Goal: Task Accomplishment & Management: Complete application form

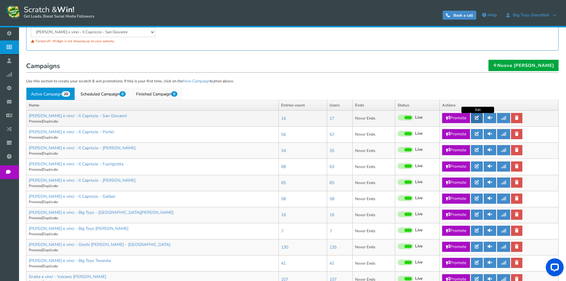
click at [478, 120] on link at bounding box center [477, 118] width 12 height 10
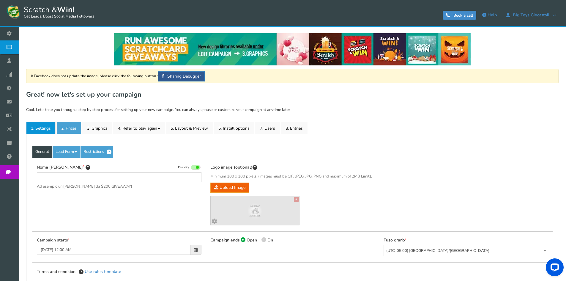
type input "[PERSON_NAME] e vinci - Il Capriccio - San Giovanni"
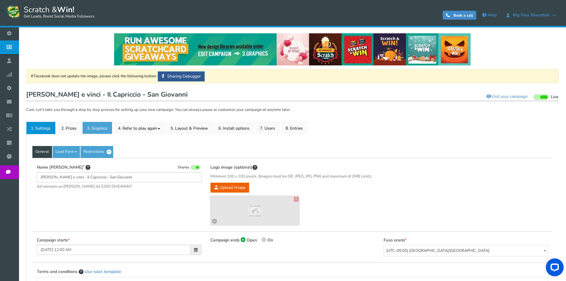
click at [99, 127] on link "3. Graphics" at bounding box center [97, 127] width 30 height 12
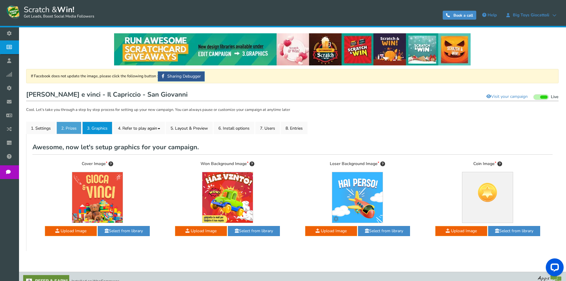
click at [64, 127] on link "2. Prizes" at bounding box center [68, 127] width 25 height 12
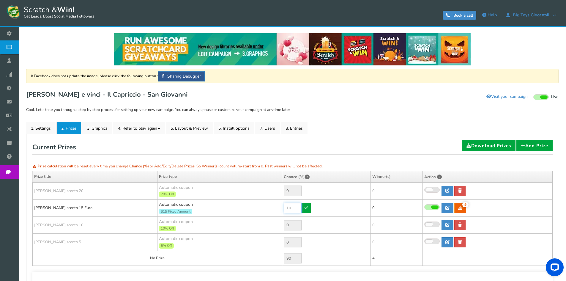
click at [294, 211] on input "10" at bounding box center [293, 207] width 18 height 10
type input "90"
click at [311, 209] on td "90" at bounding box center [326, 207] width 88 height 17
click at [306, 208] on icon at bounding box center [306, 207] width 4 height 4
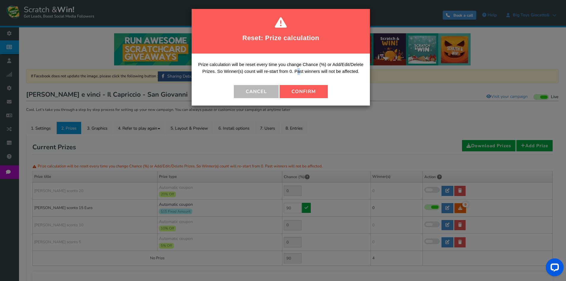
drag, startPoint x: 298, startPoint y: 75, endPoint x: 301, endPoint y: 85, distance: 10.5
click at [300, 83] on div "Prize calculation will be reset every time you change Chance (%) or Add/Edit/De…" at bounding box center [280, 80] width 178 height 52
click at [308, 95] on button "Confirm" at bounding box center [303, 91] width 48 height 13
type input "10"
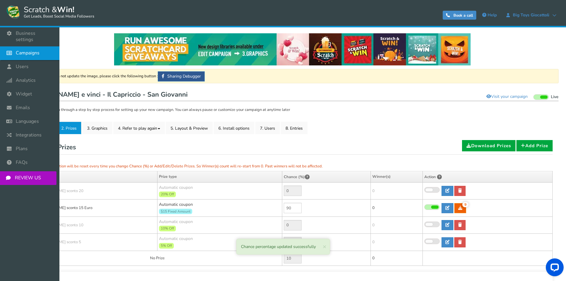
click at [18, 50] on span "Campaigns" at bounding box center [28, 53] width 24 height 6
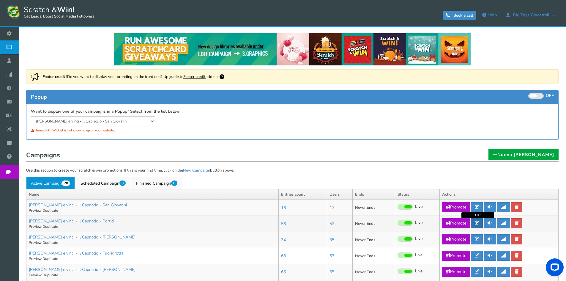
click at [477, 224] on icon at bounding box center [476, 223] width 4 height 4
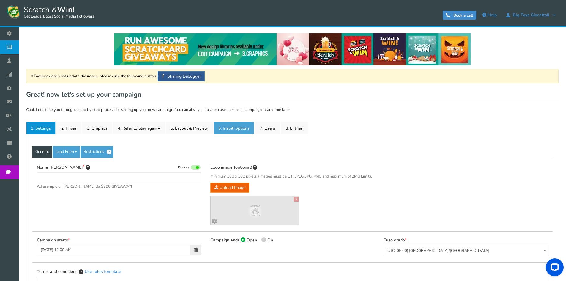
type input "[PERSON_NAME] e vinci - Il Capriccio - Portici"
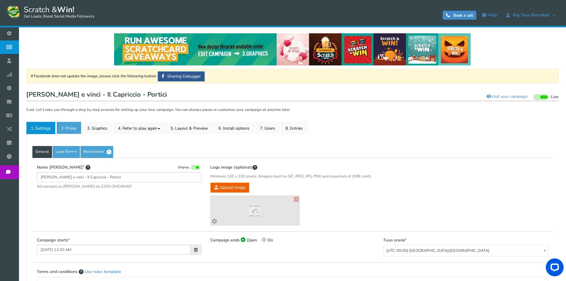
click at [71, 128] on link "2. Prizes" at bounding box center [68, 127] width 25 height 12
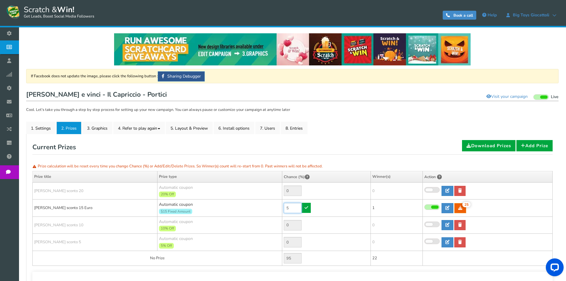
click at [294, 205] on input "5" at bounding box center [293, 207] width 18 height 10
type input "90"
click at [306, 206] on icon at bounding box center [306, 207] width 4 height 4
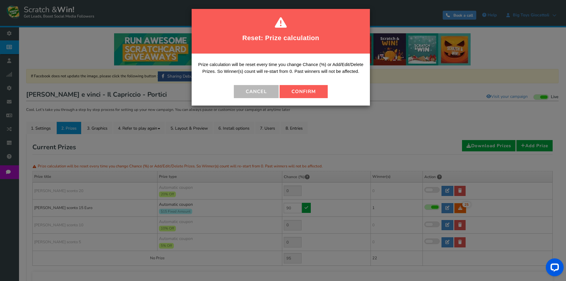
click at [290, 92] on button "Confirm" at bounding box center [303, 91] width 48 height 13
type input "10"
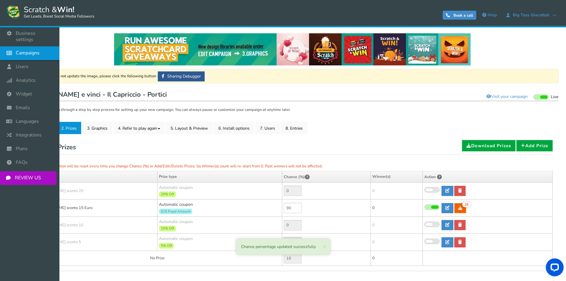
click at [15, 50] on icon at bounding box center [10, 52] width 11 height 13
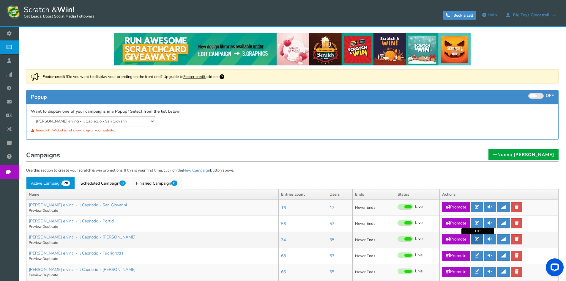
click at [476, 237] on icon at bounding box center [476, 239] width 4 height 4
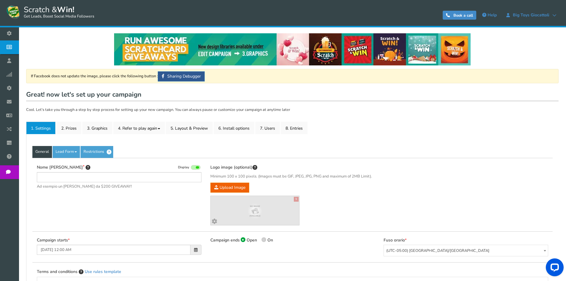
type input "[PERSON_NAME] e vinci - Il Capriccio - [PERSON_NAME]"
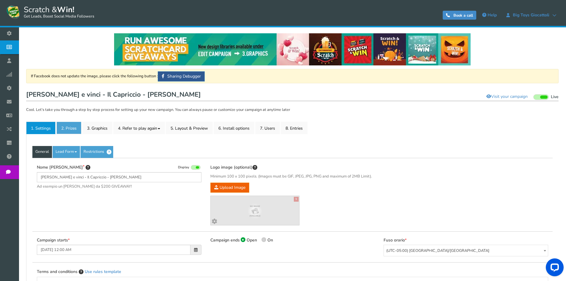
click at [72, 129] on link "2. Prizes" at bounding box center [68, 127] width 25 height 12
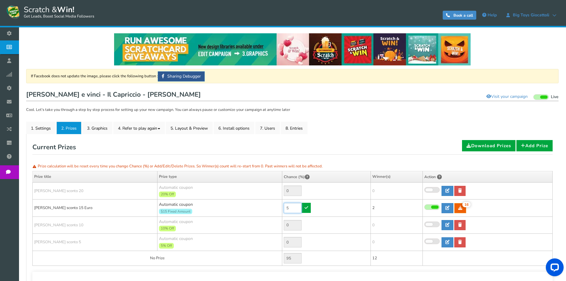
click at [297, 208] on input "5" at bounding box center [293, 207] width 18 height 10
type input "90"
click at [302, 207] on link at bounding box center [306, 207] width 9 height 10
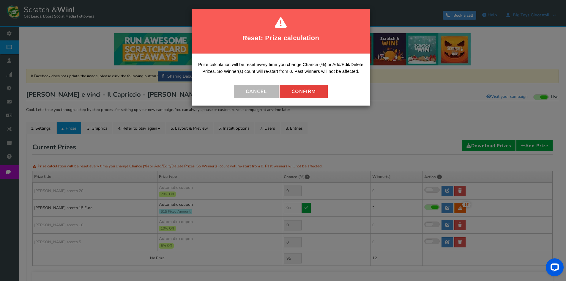
click at [298, 89] on button "Confirm" at bounding box center [303, 91] width 48 height 13
type input "10"
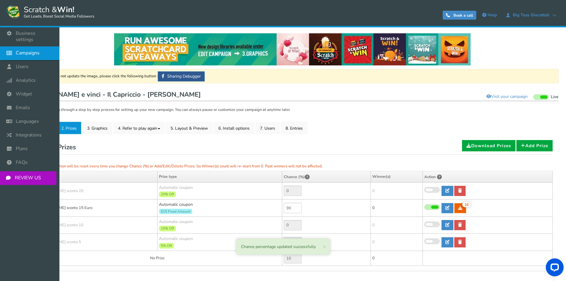
click at [13, 46] on icon at bounding box center [10, 52] width 11 height 13
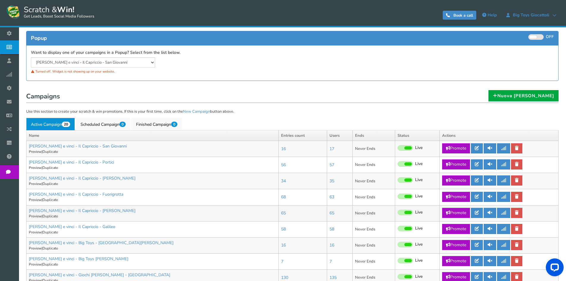
scroll to position [59, 0]
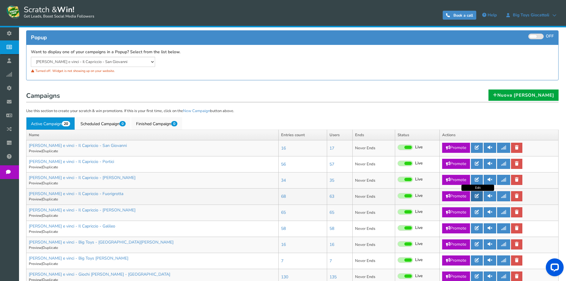
click at [475, 195] on link at bounding box center [477, 196] width 12 height 10
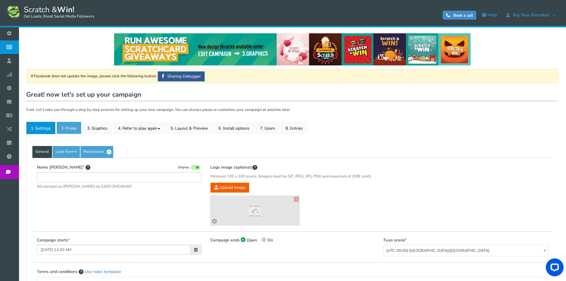
type input "[PERSON_NAME] e vinci - Il Capriccio - Fuorigrotta"
click at [75, 128] on link "2. Prizes" at bounding box center [68, 127] width 25 height 12
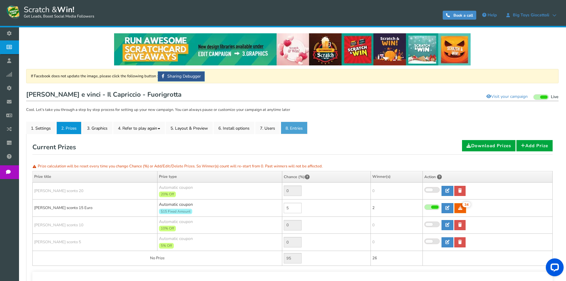
click at [304, 130] on link "8. Entries" at bounding box center [294, 127] width 27 height 12
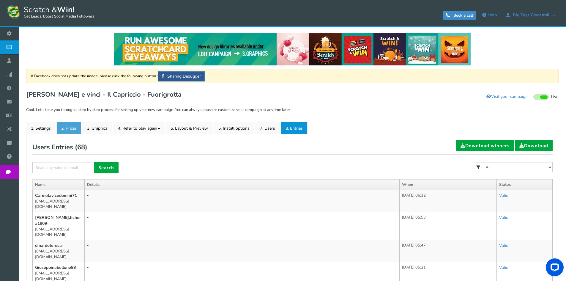
click at [63, 125] on link "2. Prizes" at bounding box center [68, 127] width 25 height 12
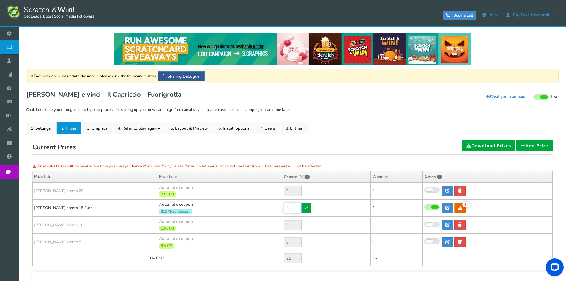
click at [296, 209] on input "5" at bounding box center [293, 207] width 18 height 10
drag, startPoint x: 296, startPoint y: 209, endPoint x: 292, endPoint y: 211, distance: 4.6
click at [296, 209] on input "5" at bounding box center [293, 207] width 18 height 10
type input "90"
click at [306, 205] on icon at bounding box center [306, 207] width 4 height 4
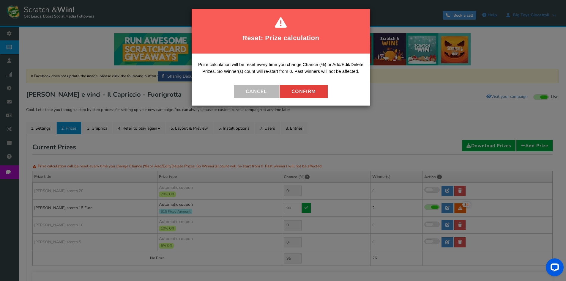
click at [305, 91] on button "Confirm" at bounding box center [303, 91] width 48 height 13
type input "10"
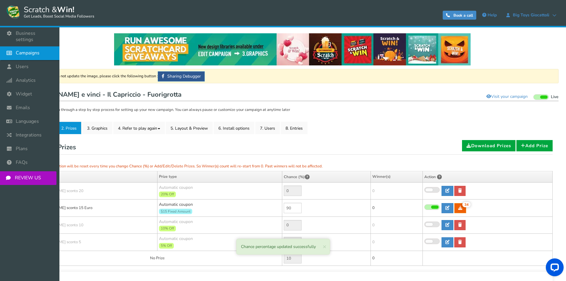
click at [32, 50] on span "Campaigns" at bounding box center [28, 53] width 24 height 6
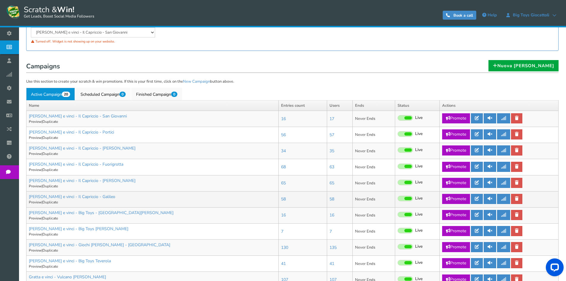
scroll to position [89, 0]
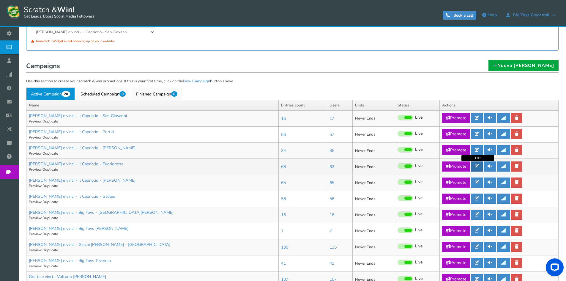
click at [476, 168] on icon at bounding box center [476, 166] width 4 height 4
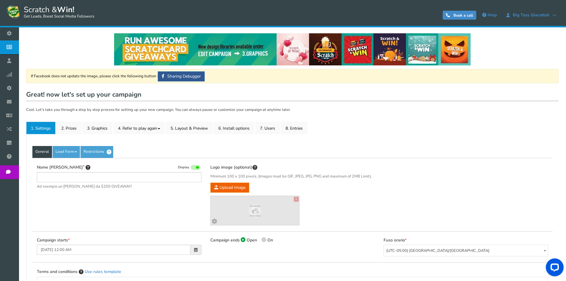
type input "[PERSON_NAME] e vinci - Il Capriccio - Fuorigrotta"
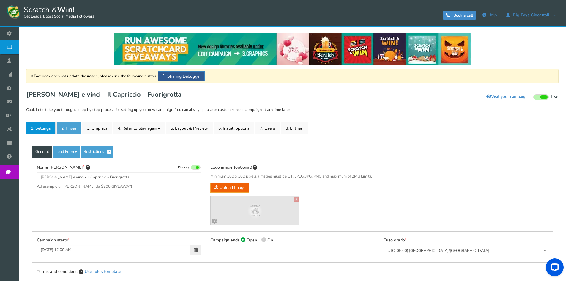
click at [73, 128] on link "2. Prizes" at bounding box center [68, 127] width 25 height 12
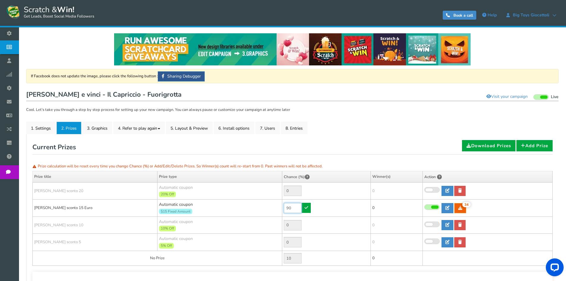
click at [294, 205] on input "90" at bounding box center [293, 207] width 18 height 10
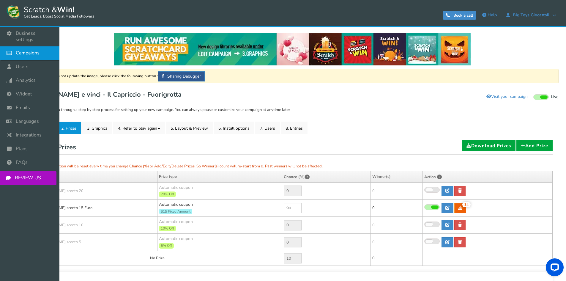
click at [25, 52] on link "Campaigns" at bounding box center [29, 53] width 59 height 14
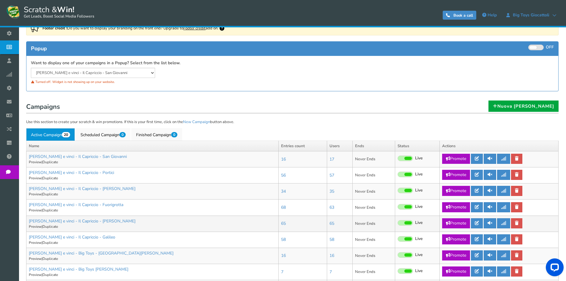
scroll to position [89, 0]
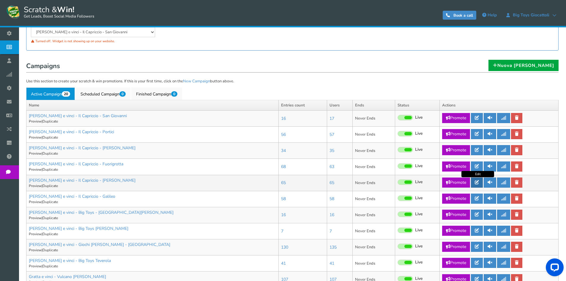
click at [475, 182] on link at bounding box center [477, 182] width 12 height 10
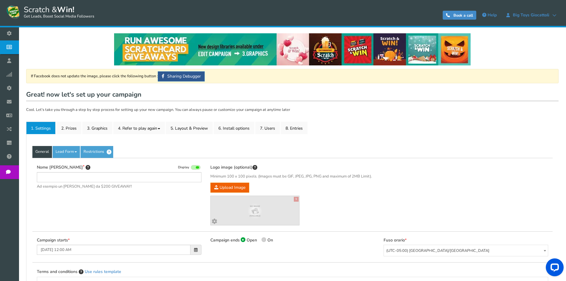
type input "[PERSON_NAME] e vinci - Il Capriccio - [PERSON_NAME]"
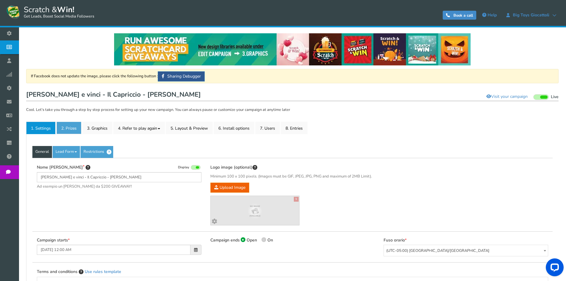
click at [78, 129] on link "2. Prizes" at bounding box center [68, 127] width 25 height 12
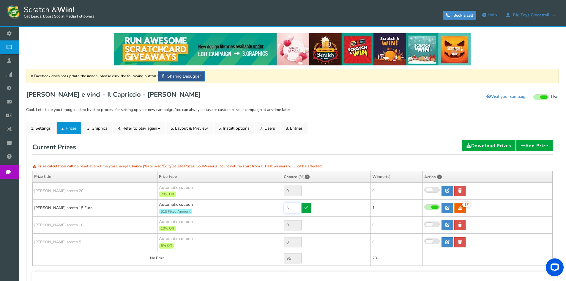
click at [293, 208] on input "5" at bounding box center [293, 207] width 18 height 10
type input "90"
click at [308, 209] on link at bounding box center [306, 207] width 9 height 10
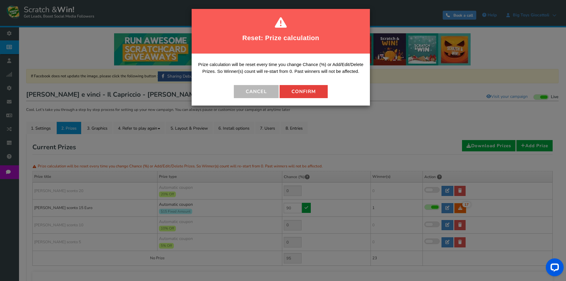
click at [301, 89] on button "Confirm" at bounding box center [303, 91] width 48 height 13
type input "10"
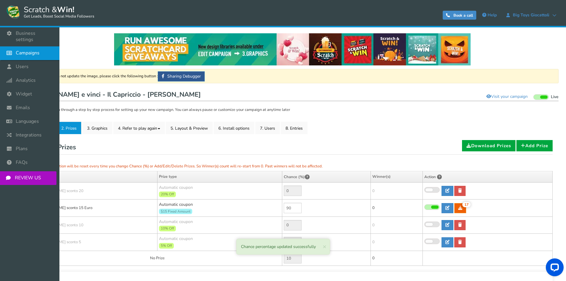
click at [26, 50] on span "Campaigns" at bounding box center [28, 53] width 24 height 6
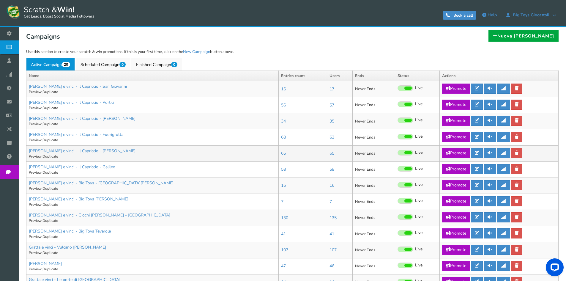
scroll to position [119, 0]
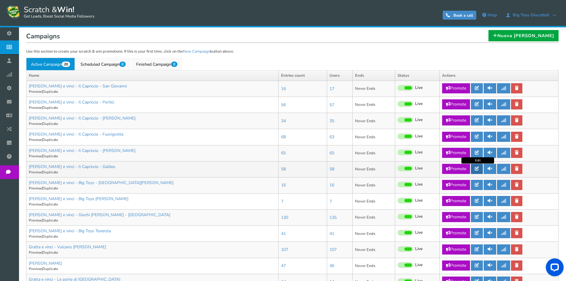
click at [477, 171] on link at bounding box center [477, 169] width 12 height 10
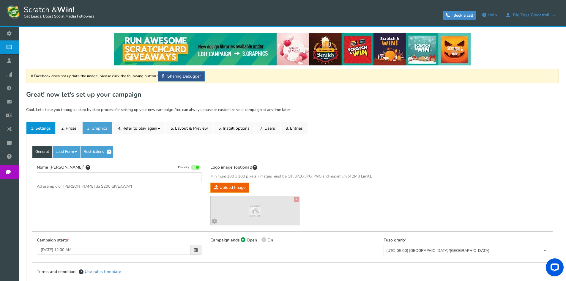
type input "[PERSON_NAME] e vinci - Il Capriccio - Galileo"
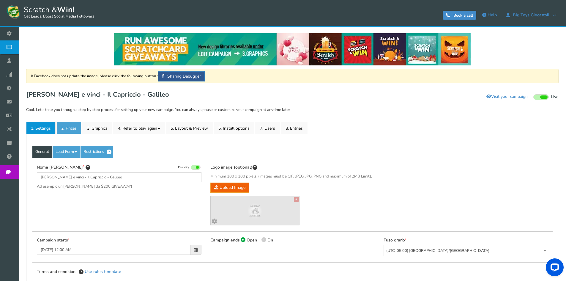
click at [75, 129] on link "2. Prizes" at bounding box center [68, 127] width 25 height 12
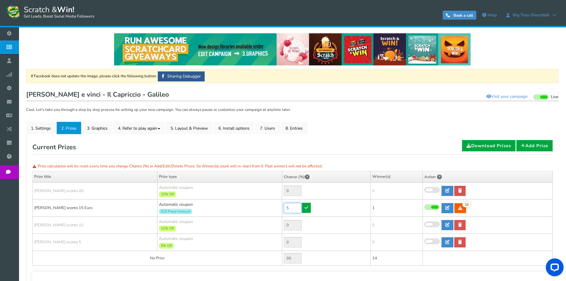
click at [293, 208] on input "5" at bounding box center [293, 207] width 18 height 10
type input "90"
click at [308, 207] on icon at bounding box center [306, 207] width 4 height 4
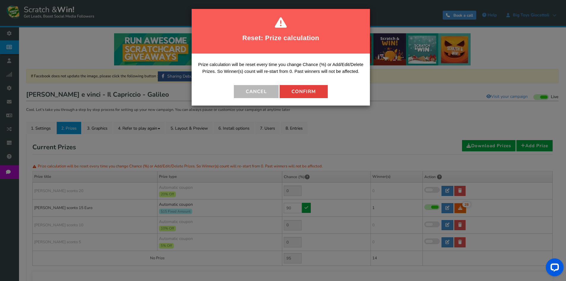
click at [303, 89] on button "Confirm" at bounding box center [303, 91] width 48 height 13
type input "10"
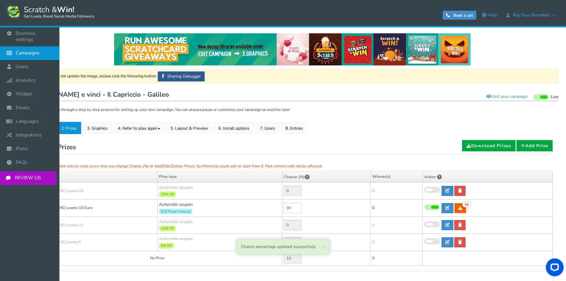
click at [12, 46] on icon at bounding box center [10, 52] width 11 height 13
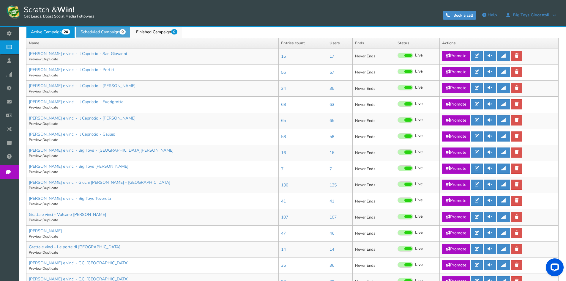
scroll to position [178, 0]
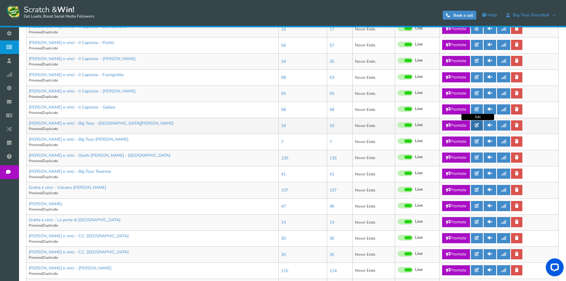
click at [476, 125] on icon at bounding box center [476, 125] width 4 height 4
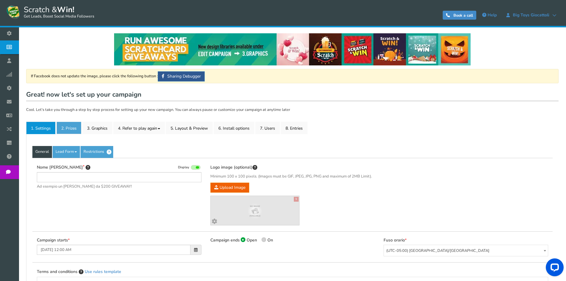
type input "[PERSON_NAME] e vinci - Big Toys - [GEOGRAPHIC_DATA][PERSON_NAME]"
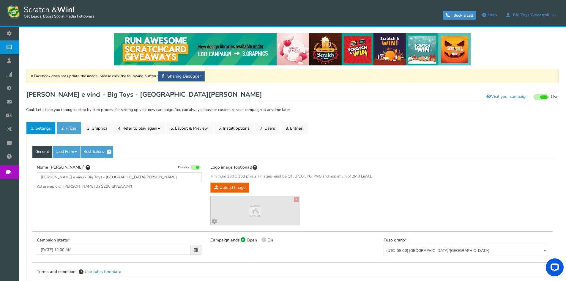
click at [70, 126] on link "2. Prizes" at bounding box center [68, 127] width 25 height 12
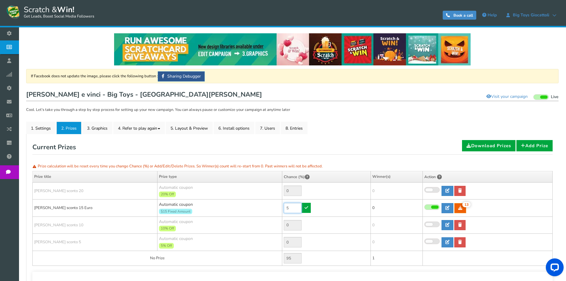
click at [299, 209] on input "5" at bounding box center [293, 207] width 18 height 10
type input "90"
click at [306, 208] on icon at bounding box center [306, 207] width 4 height 4
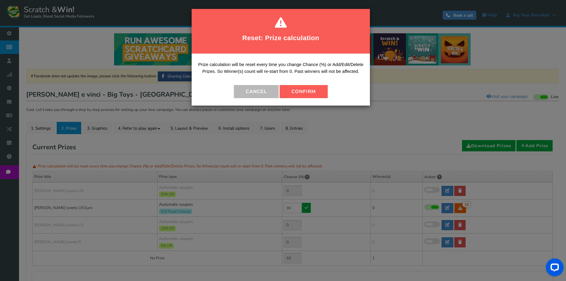
click at [295, 92] on button "Confirm" at bounding box center [303, 91] width 48 height 13
type input "10"
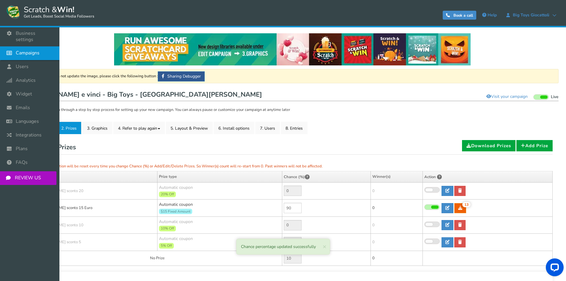
click at [12, 49] on icon at bounding box center [10, 52] width 11 height 13
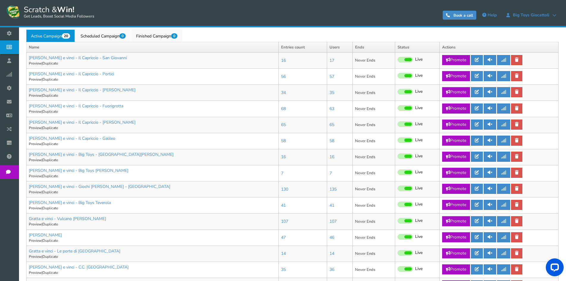
scroll to position [148, 0]
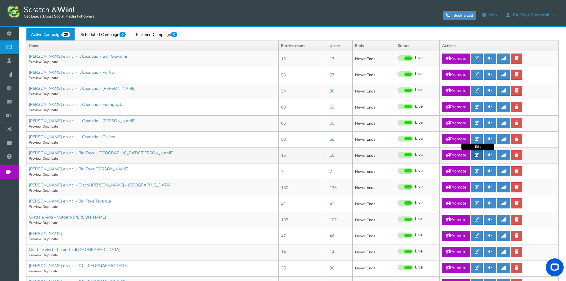
click at [479, 156] on icon at bounding box center [476, 155] width 4 height 4
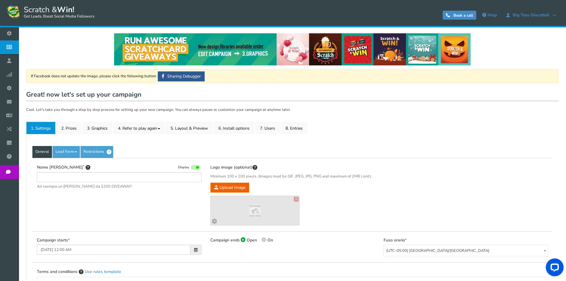
type input "[PERSON_NAME] e vinci - Big Toys - [GEOGRAPHIC_DATA][PERSON_NAME]"
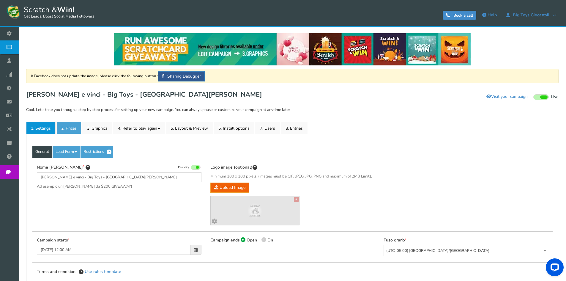
click at [72, 123] on link "2. Prizes" at bounding box center [68, 127] width 25 height 12
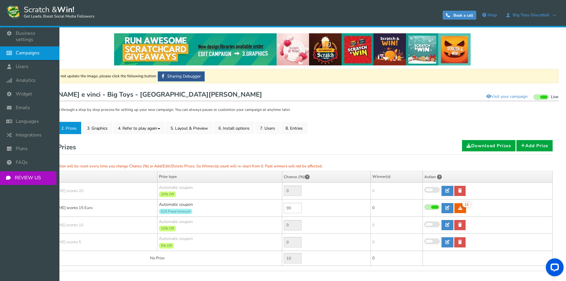
click at [26, 52] on link "Campaigns" at bounding box center [29, 53] width 59 height 14
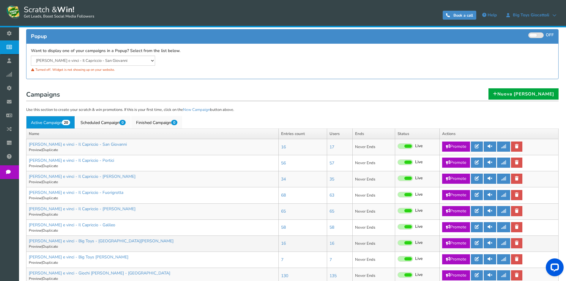
scroll to position [148, 0]
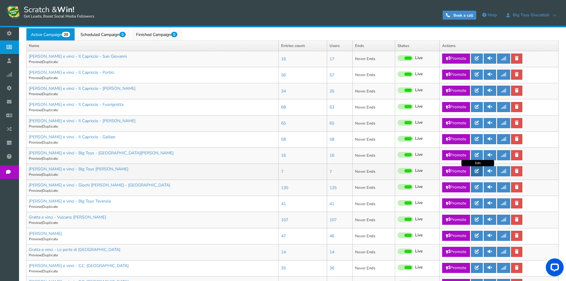
click at [482, 170] on link at bounding box center [477, 171] width 12 height 10
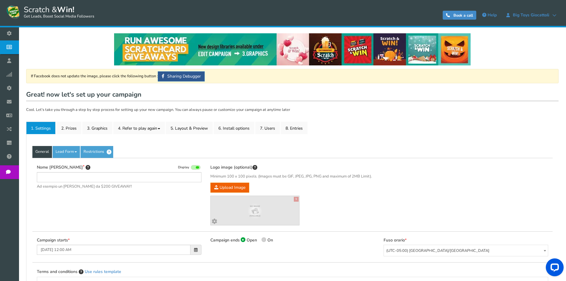
type input "[PERSON_NAME] e vinci - Big Toys [PERSON_NAME]"
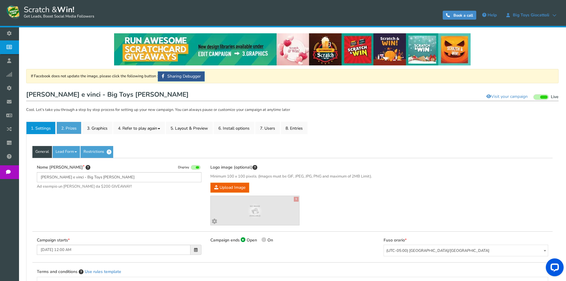
click at [66, 124] on link "2. Prizes" at bounding box center [68, 127] width 25 height 12
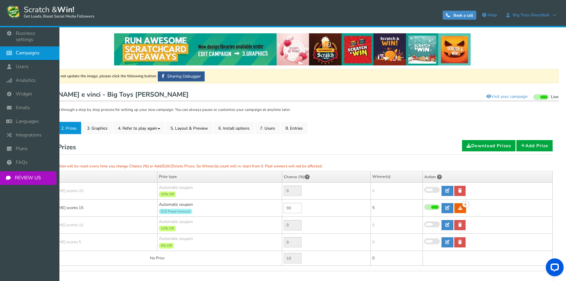
click at [9, 47] on icon at bounding box center [10, 52] width 11 height 13
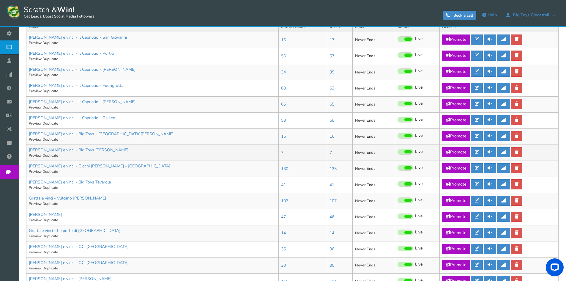
scroll to position [178, 0]
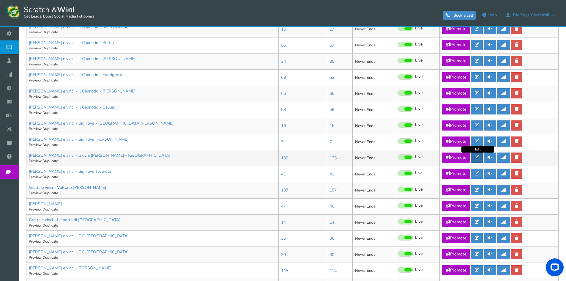
click at [476, 159] on icon at bounding box center [476, 157] width 4 height 4
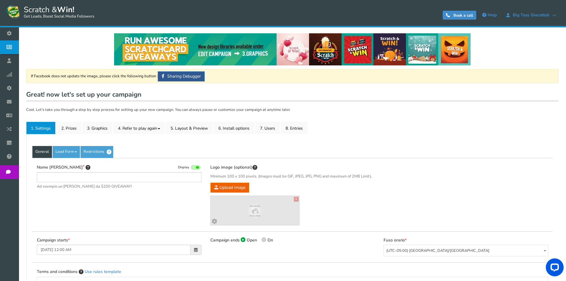
type input "[PERSON_NAME] e vinci - Giochi [PERSON_NAME] - [GEOGRAPHIC_DATA]"
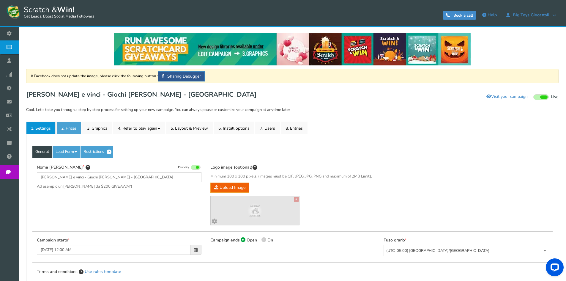
click at [73, 126] on link "2. Prizes" at bounding box center [68, 127] width 25 height 12
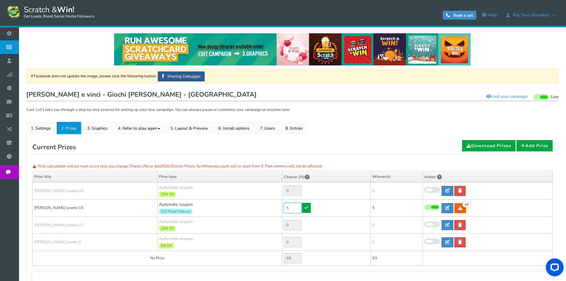
click at [291, 209] on input "5" at bounding box center [293, 207] width 18 height 10
type input "3"
click at [305, 210] on link at bounding box center [306, 207] width 9 height 10
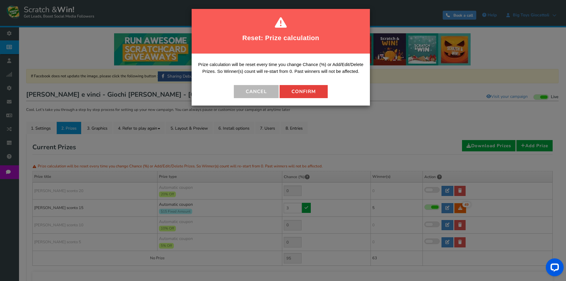
click at [294, 88] on button "Confirm" at bounding box center [303, 91] width 48 height 13
type input "97"
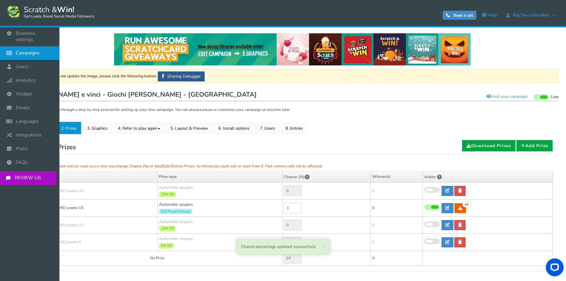
click at [27, 50] on span "Campaigns" at bounding box center [28, 53] width 24 height 6
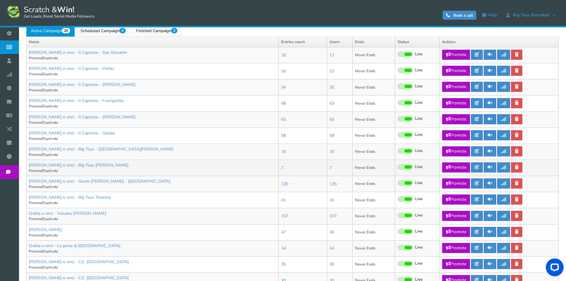
scroll to position [178, 0]
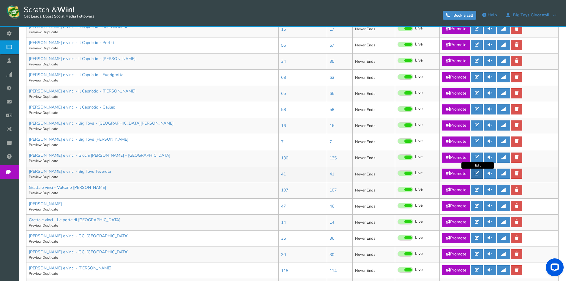
click at [477, 175] on icon at bounding box center [476, 173] width 4 height 4
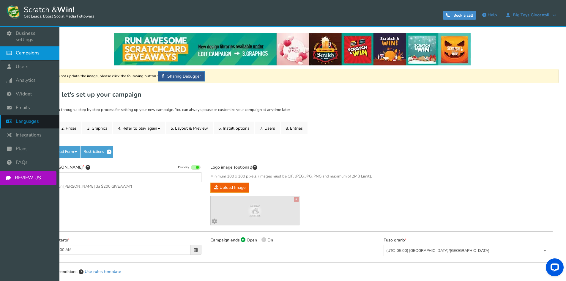
type input "[PERSON_NAME] e vinci - Big Toys Teverola"
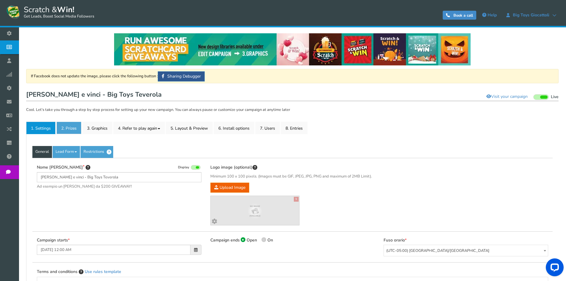
click at [70, 124] on link "2. Prizes" at bounding box center [68, 127] width 25 height 12
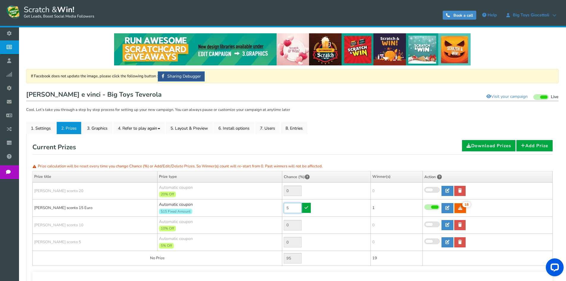
click at [289, 203] on input "5" at bounding box center [293, 207] width 18 height 10
type input "90"
click at [302, 205] on link at bounding box center [306, 207] width 9 height 10
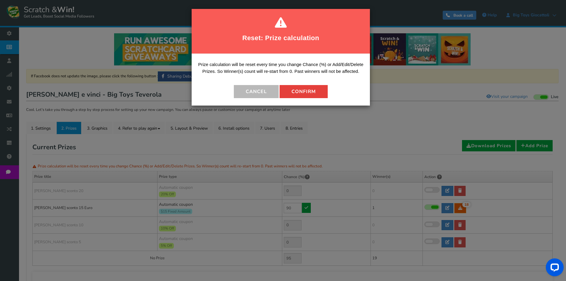
click at [321, 88] on button "Confirm" at bounding box center [303, 91] width 48 height 13
type input "10"
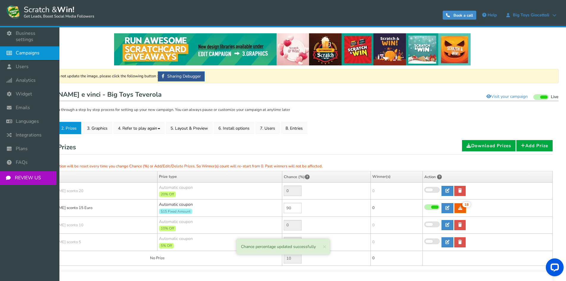
click at [18, 46] on link "Campaigns" at bounding box center [29, 53] width 59 height 14
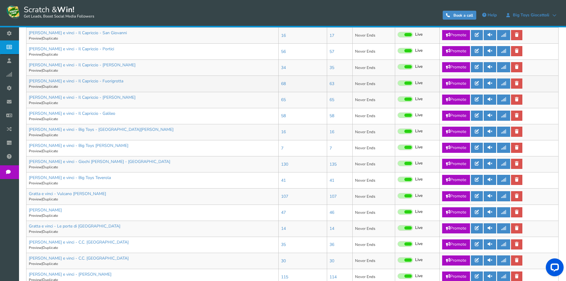
scroll to position [178, 0]
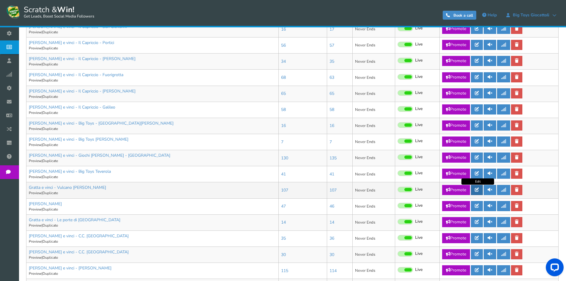
click at [476, 190] on icon at bounding box center [476, 189] width 4 height 4
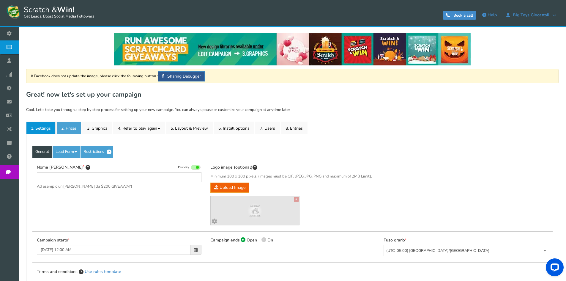
type input "Gratta e vinci - Vulcano [PERSON_NAME]"
click at [58, 132] on link "2. Prizes" at bounding box center [68, 127] width 25 height 12
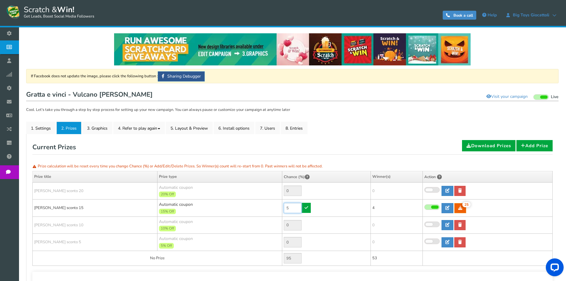
click at [287, 203] on input "5" at bounding box center [293, 207] width 18 height 10
click at [287, 204] on input "5" at bounding box center [293, 207] width 18 height 10
type input "90"
click at [308, 208] on icon at bounding box center [306, 207] width 4 height 4
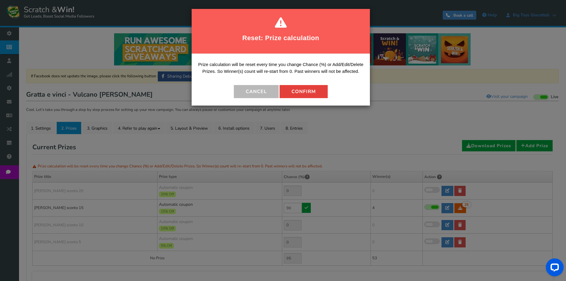
click at [291, 93] on button "Confirm" at bounding box center [303, 91] width 48 height 13
type input "10"
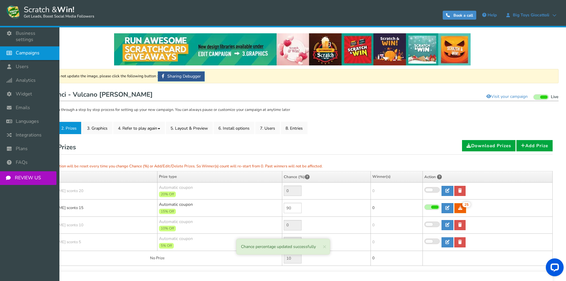
click at [14, 50] on icon at bounding box center [10, 52] width 11 height 13
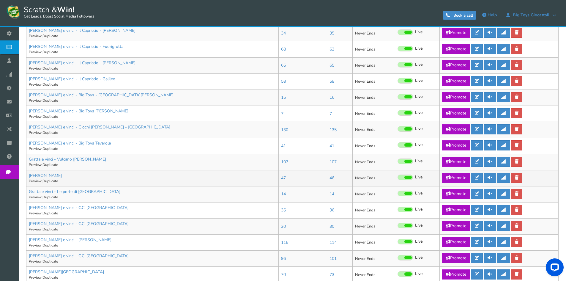
scroll to position [208, 0]
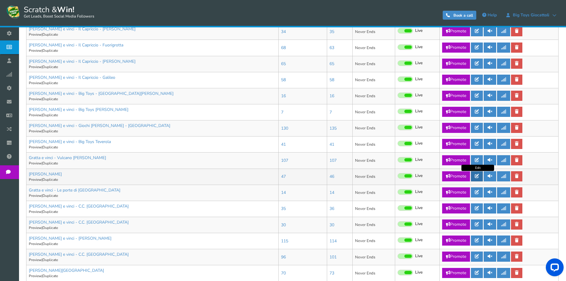
click at [479, 175] on icon at bounding box center [476, 176] width 4 height 4
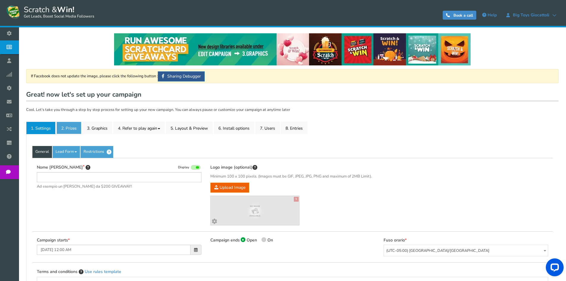
type input "[PERSON_NAME]"
click at [65, 126] on link "2. Prizes" at bounding box center [68, 127] width 25 height 12
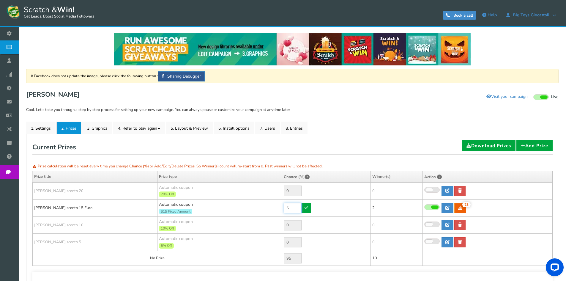
click at [290, 210] on input "5" at bounding box center [293, 207] width 18 height 10
type input "90"
click at [305, 205] on icon at bounding box center [306, 207] width 4 height 4
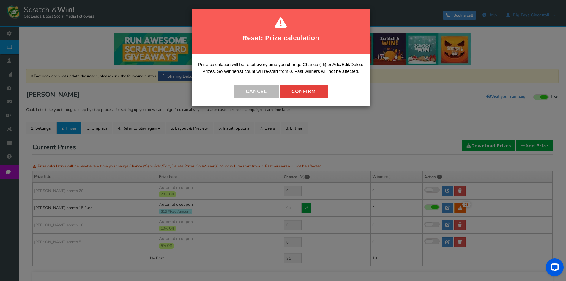
click at [304, 89] on button "Confirm" at bounding box center [303, 91] width 48 height 13
type input "10"
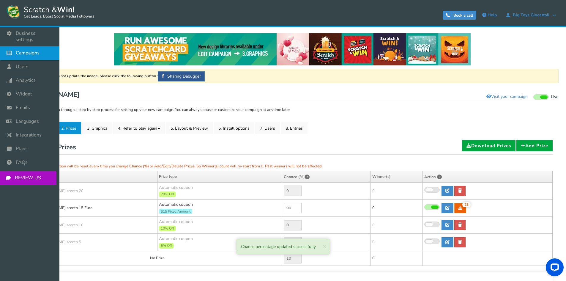
click at [16, 50] on link "Campaigns" at bounding box center [29, 53] width 59 height 14
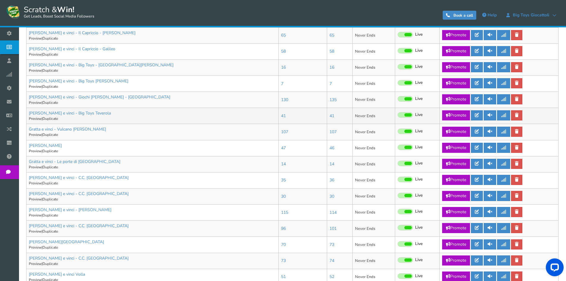
scroll to position [237, 0]
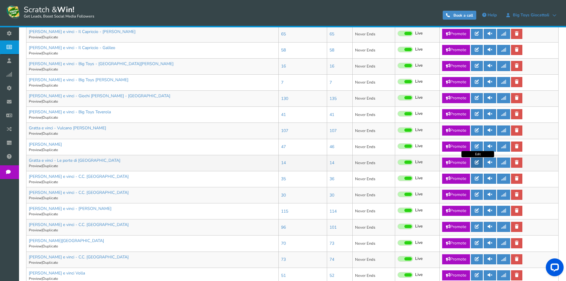
click at [479, 160] on icon at bounding box center [476, 162] width 4 height 4
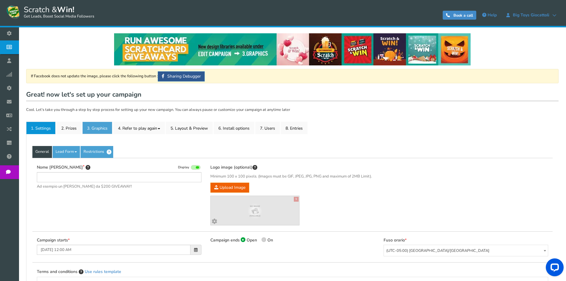
type input "Gratta e vinci - Le porte di [GEOGRAPHIC_DATA]"
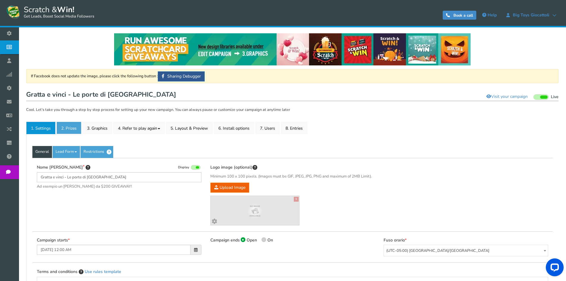
click at [64, 130] on link "2. Prizes" at bounding box center [68, 127] width 25 height 12
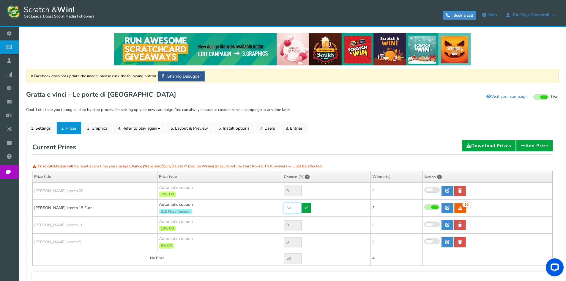
click at [291, 206] on input "50" at bounding box center [293, 207] width 18 height 10
click at [290, 206] on input "70" at bounding box center [293, 207] width 18 height 10
type input "90"
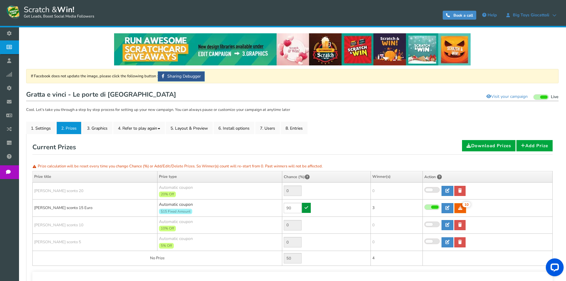
click at [305, 204] on link at bounding box center [306, 207] width 9 height 10
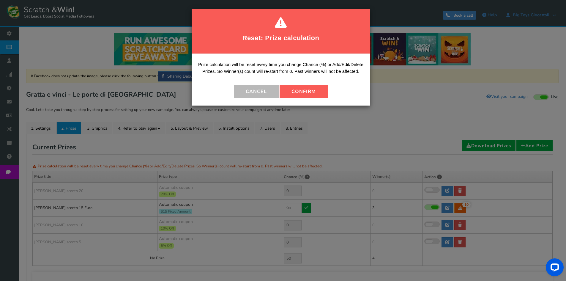
drag, startPoint x: 305, startPoint y: 87, endPoint x: 305, endPoint y: 92, distance: 4.7
click at [305, 90] on button "Confirm" at bounding box center [303, 91] width 48 height 13
type input "10"
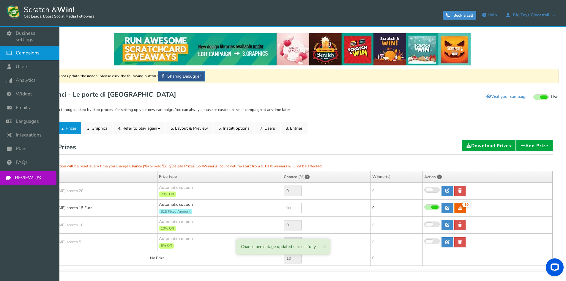
click at [12, 49] on icon at bounding box center [10, 52] width 11 height 13
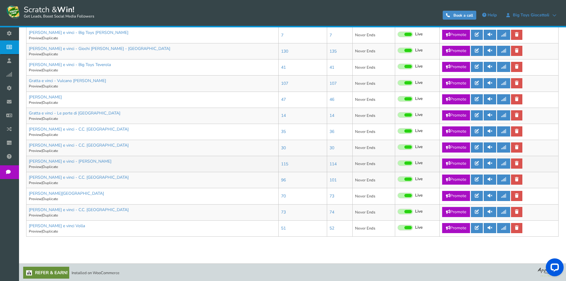
scroll to position [286, 0]
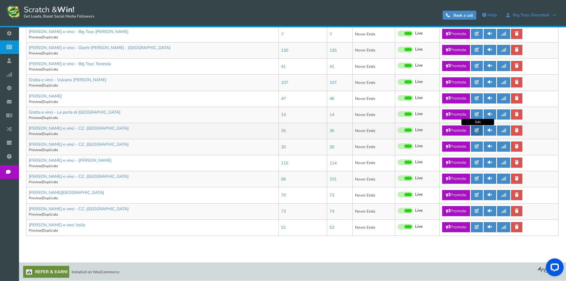
click at [481, 132] on link at bounding box center [477, 130] width 12 height 10
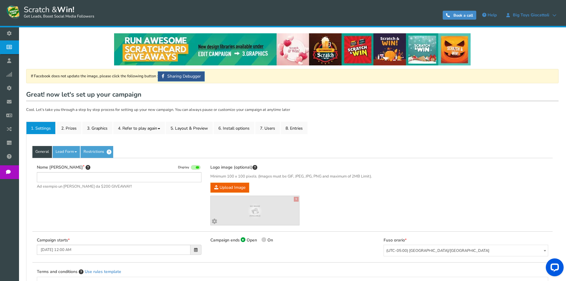
type input "[PERSON_NAME] e vinci - C.C. [GEOGRAPHIC_DATA]"
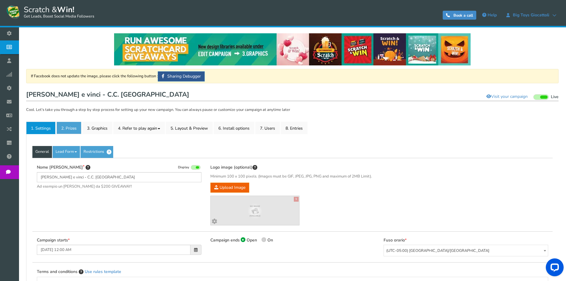
click at [72, 131] on link "2. Prizes" at bounding box center [68, 127] width 25 height 12
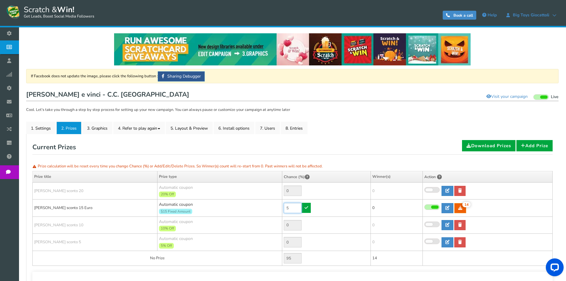
click at [297, 208] on input "5" at bounding box center [293, 207] width 18 height 10
type input "90"
click at [305, 209] on link at bounding box center [306, 207] width 9 height 10
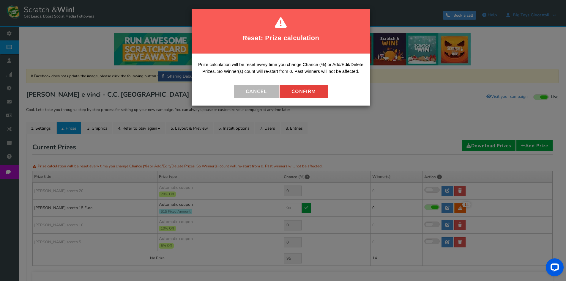
click at [304, 91] on button "Confirm" at bounding box center [303, 91] width 48 height 13
type input "10"
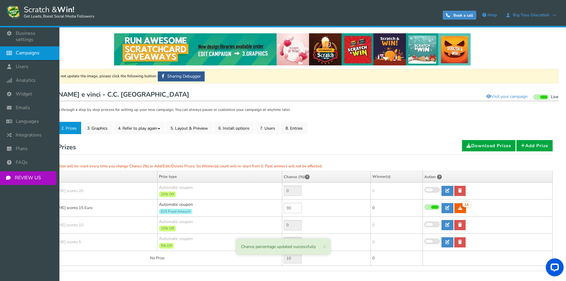
click at [13, 48] on icon at bounding box center [10, 52] width 11 height 13
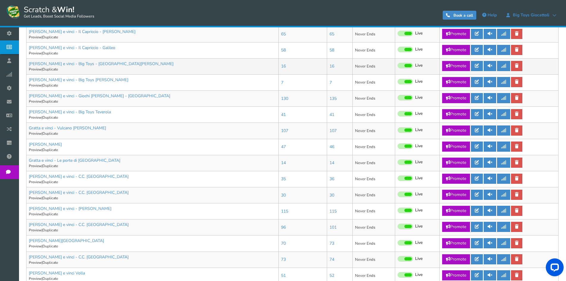
scroll to position [286, 0]
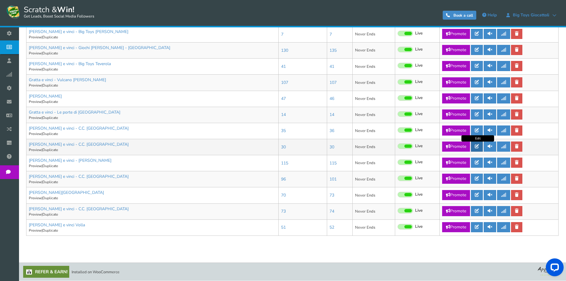
click at [476, 145] on icon at bounding box center [476, 146] width 4 height 4
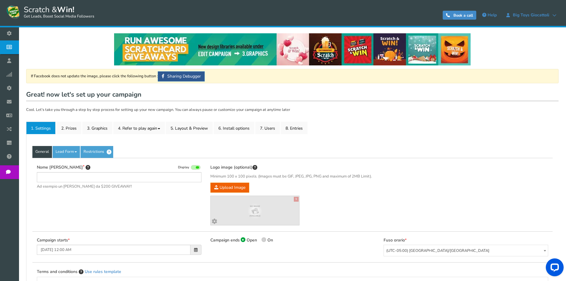
type input "[PERSON_NAME] e vinci - C.C. [GEOGRAPHIC_DATA]"
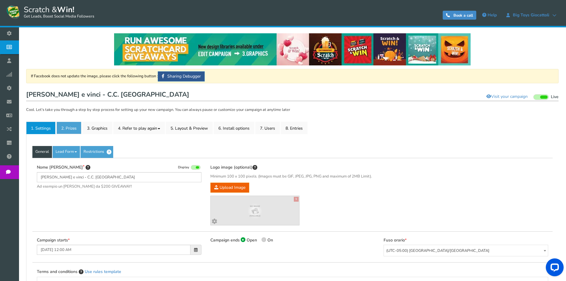
click at [75, 130] on link "2. Prizes" at bounding box center [68, 127] width 25 height 12
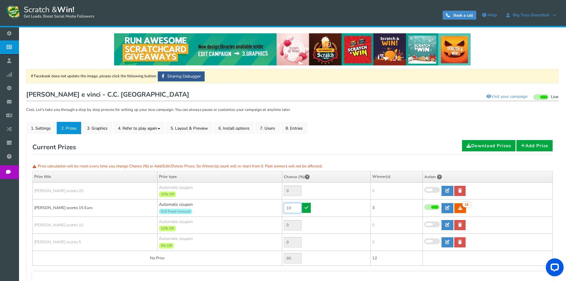
click at [300, 210] on input "10" at bounding box center [293, 207] width 18 height 10
type input "90"
click at [305, 205] on link at bounding box center [306, 207] width 9 height 10
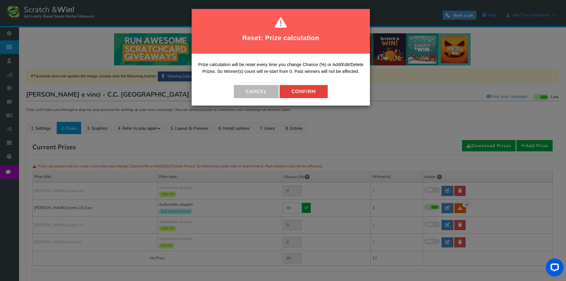
click at [302, 89] on button "Confirm" at bounding box center [303, 91] width 48 height 13
type input "10"
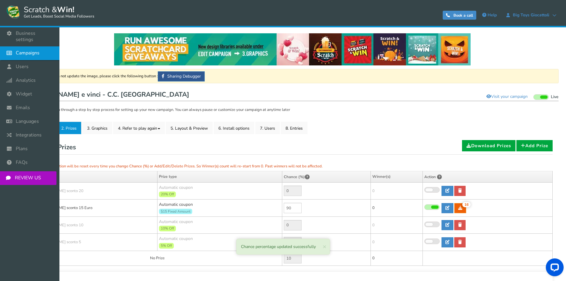
click at [20, 50] on span "Campaigns" at bounding box center [28, 53] width 24 height 6
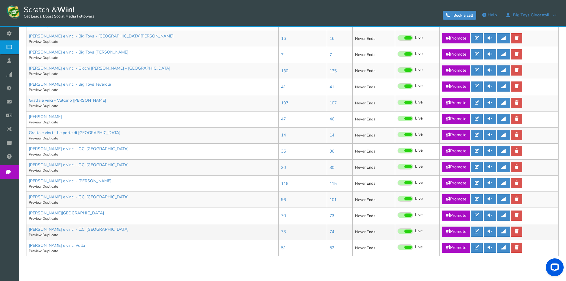
scroll to position [267, 0]
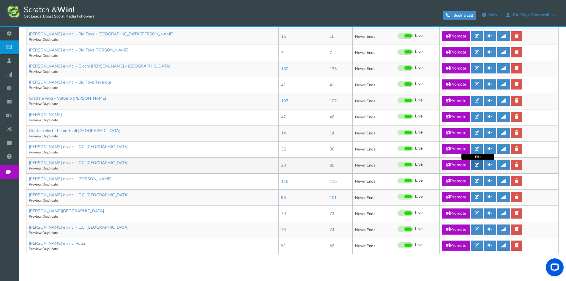
click at [478, 165] on icon at bounding box center [476, 164] width 4 height 4
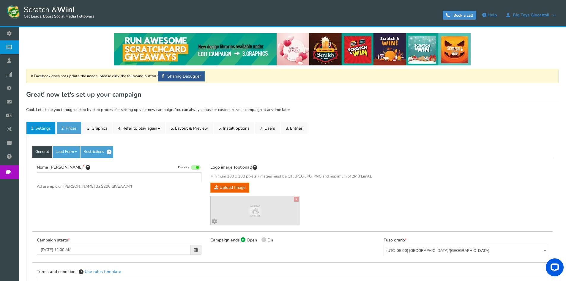
type input "[PERSON_NAME] e vinci - C.C. [GEOGRAPHIC_DATA]"
click at [63, 130] on link "2. Prizes" at bounding box center [68, 127] width 25 height 12
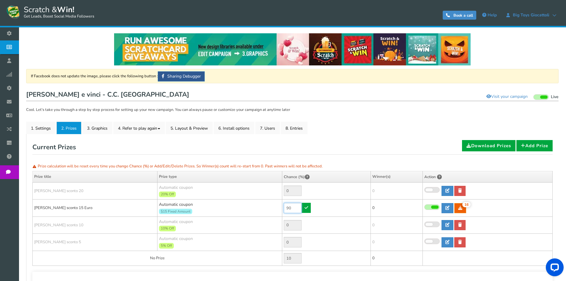
click at [297, 205] on input "90" at bounding box center [293, 207] width 18 height 10
click at [308, 207] on td "90" at bounding box center [326, 207] width 88 height 17
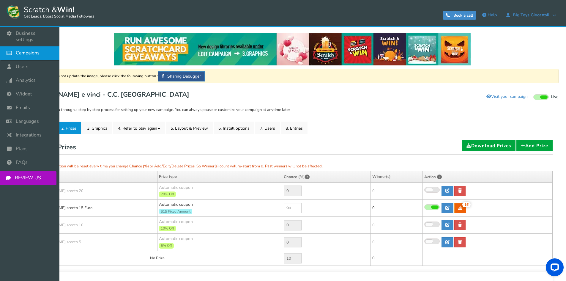
click at [23, 50] on span "Campaigns" at bounding box center [28, 53] width 24 height 6
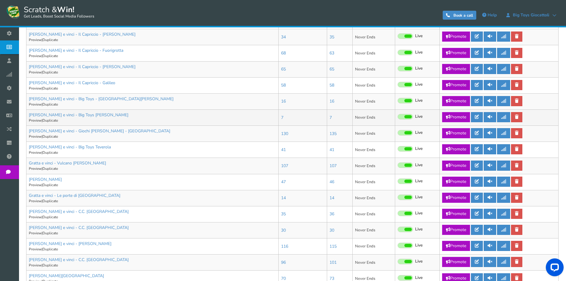
scroll to position [267, 0]
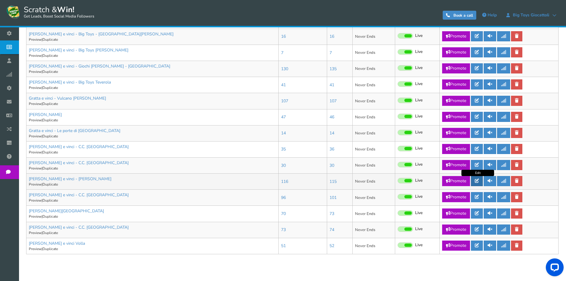
click at [480, 182] on link at bounding box center [477, 181] width 12 height 10
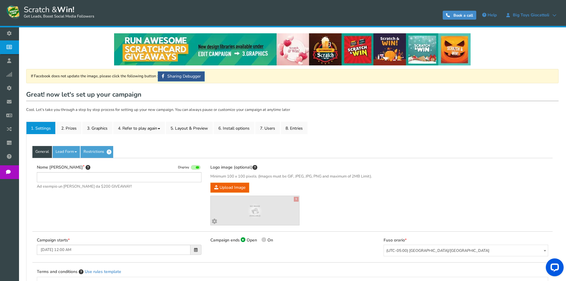
type input "[PERSON_NAME] e vinci - [PERSON_NAME]"
click at [77, 129] on link "2. Prizes" at bounding box center [68, 127] width 25 height 12
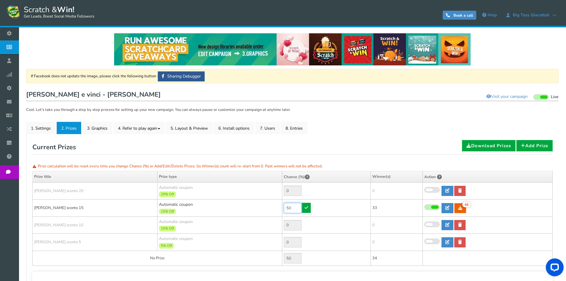
click at [286, 205] on input "50" at bounding box center [293, 207] width 18 height 10
type input "3"
click at [305, 210] on link at bounding box center [306, 207] width 9 height 10
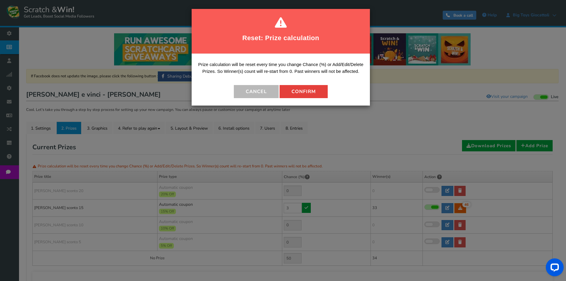
click at [300, 91] on button "Confirm" at bounding box center [303, 91] width 48 height 13
type input "97"
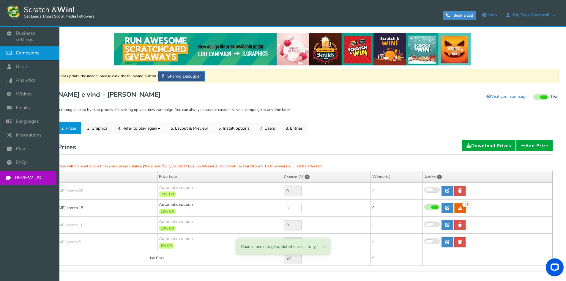
click at [13, 47] on icon at bounding box center [10, 52] width 11 height 13
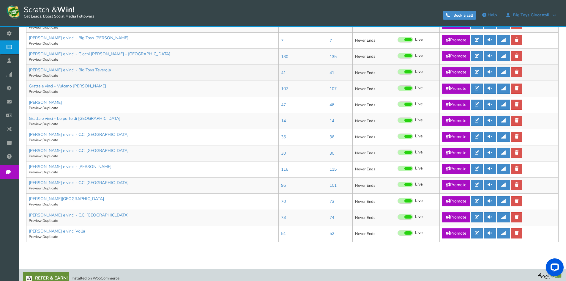
scroll to position [286, 0]
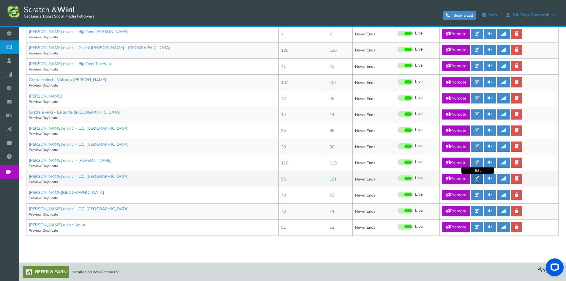
click at [478, 179] on icon at bounding box center [476, 178] width 4 height 4
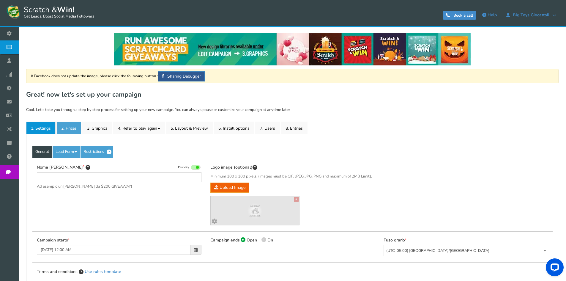
type input "[PERSON_NAME] e vinci - C.C. [GEOGRAPHIC_DATA]"
click at [67, 131] on link "2. Prizes" at bounding box center [68, 127] width 25 height 12
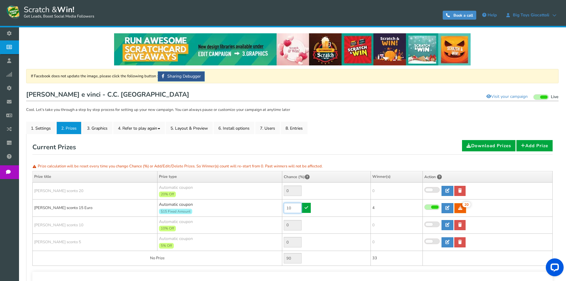
click at [293, 208] on input "10" at bounding box center [293, 207] width 18 height 10
type input "90"
click at [309, 211] on link at bounding box center [306, 207] width 9 height 10
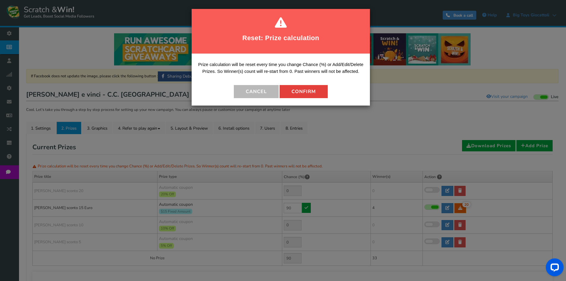
click at [304, 87] on button "Confirm" at bounding box center [303, 91] width 48 height 13
type input "10"
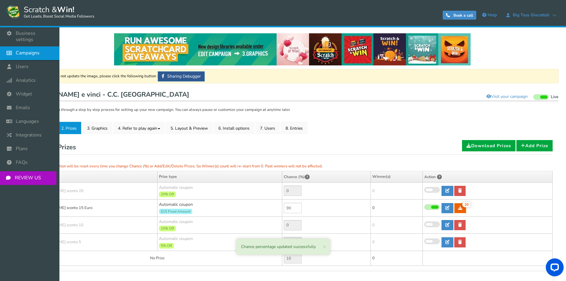
click at [14, 50] on icon at bounding box center [10, 52] width 11 height 13
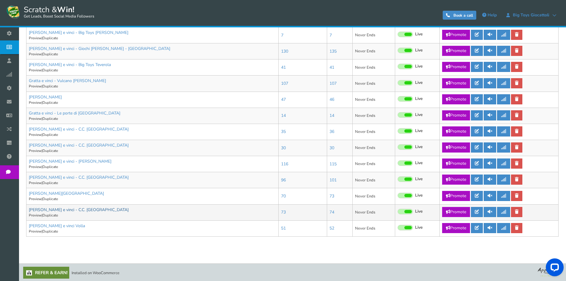
scroll to position [286, 0]
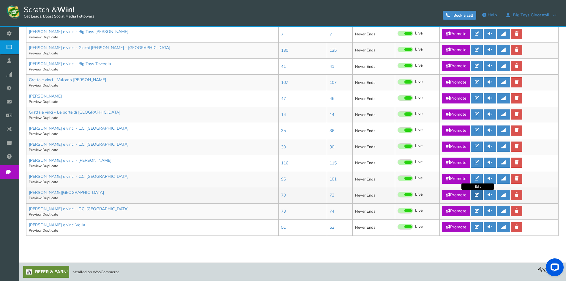
click at [478, 196] on icon at bounding box center [476, 194] width 4 height 4
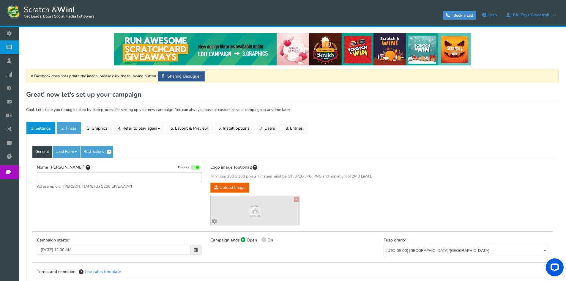
type input "[PERSON_NAME][GEOGRAPHIC_DATA]"
click at [65, 132] on link "2. Prizes" at bounding box center [68, 127] width 25 height 12
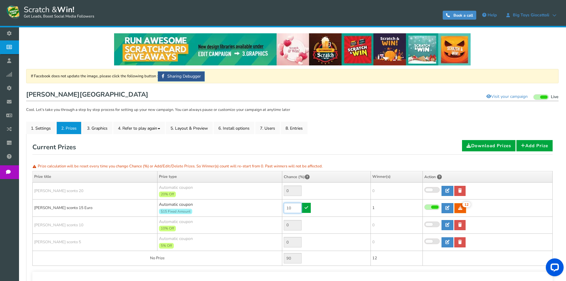
click at [297, 210] on input "10" at bounding box center [293, 207] width 18 height 10
type input "90"
click at [305, 208] on icon at bounding box center [306, 207] width 4 height 4
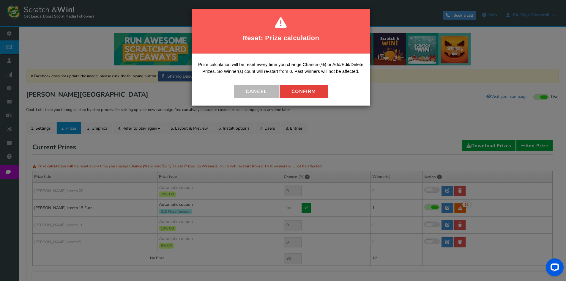
click at [299, 90] on button "Confirm" at bounding box center [303, 91] width 48 height 13
type input "10"
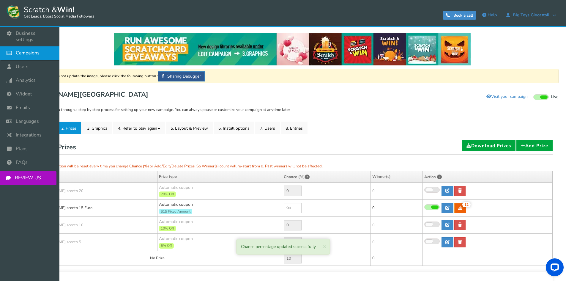
click at [28, 50] on span "Campaigns" at bounding box center [28, 53] width 24 height 6
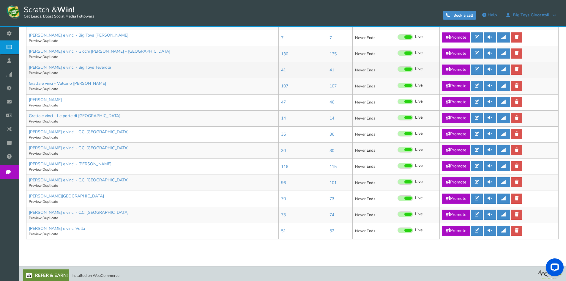
scroll to position [286, 0]
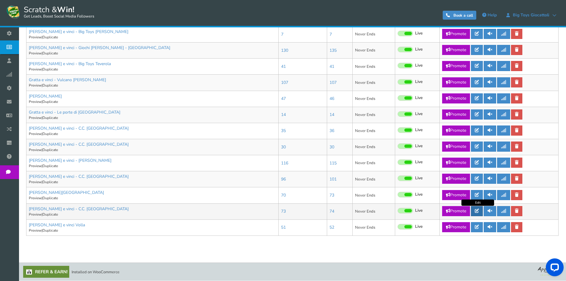
click at [477, 211] on icon at bounding box center [476, 210] width 4 height 4
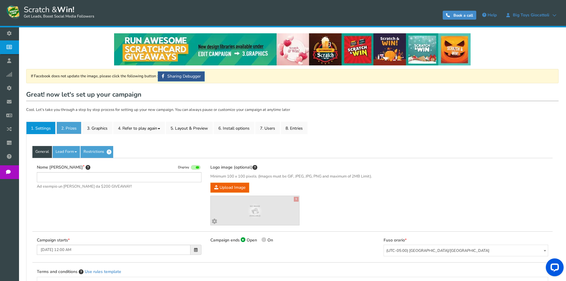
type input "[PERSON_NAME] e vinci - C.C. [GEOGRAPHIC_DATA]"
click at [69, 130] on link "2. Prizes" at bounding box center [68, 127] width 25 height 12
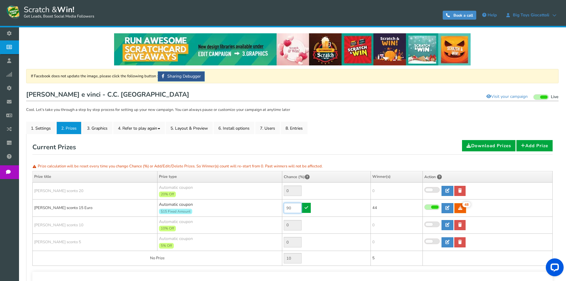
click at [297, 208] on input "90" at bounding box center [293, 207] width 18 height 10
type input "3"
click at [307, 208] on icon at bounding box center [306, 207] width 4 height 4
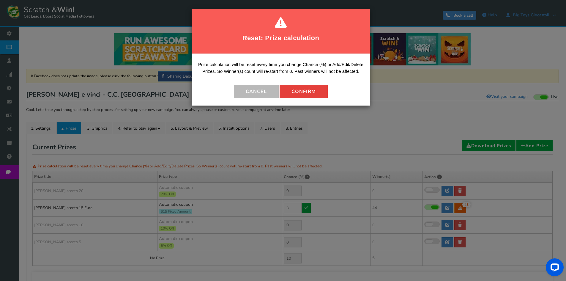
click at [311, 85] on button "Confirm" at bounding box center [303, 91] width 48 height 13
type input "97"
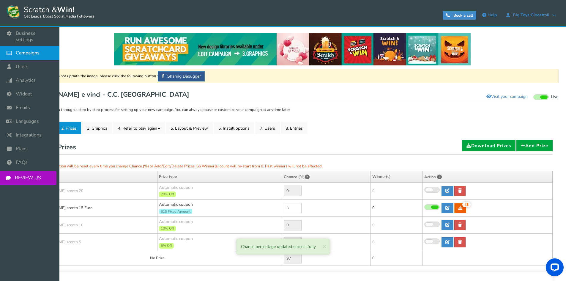
click at [15, 46] on icon at bounding box center [10, 52] width 11 height 13
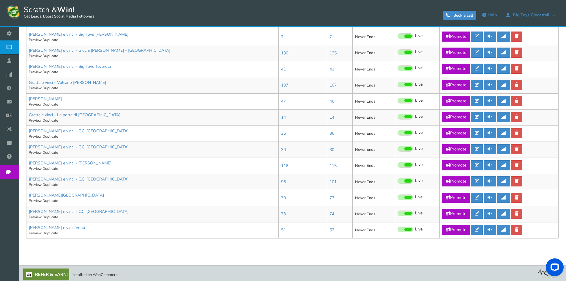
scroll to position [286, 0]
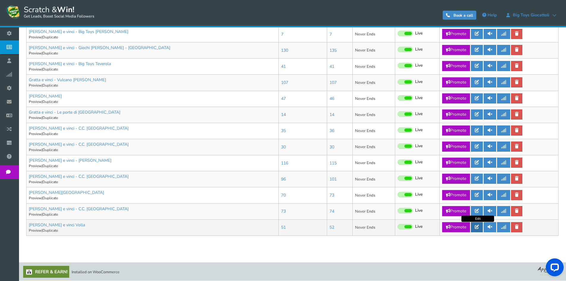
click at [480, 230] on link at bounding box center [477, 227] width 12 height 10
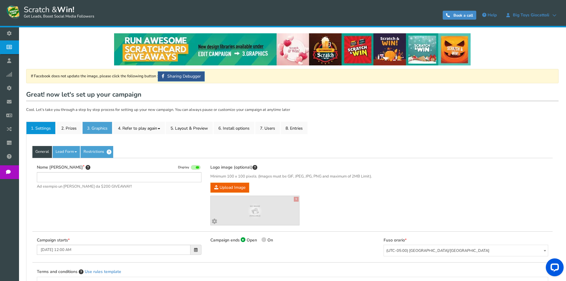
type input "[PERSON_NAME] e vinci Volla"
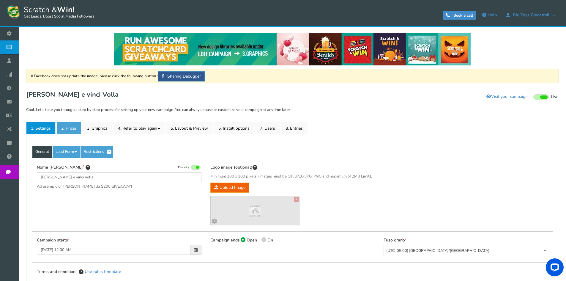
click at [72, 128] on link "2. Prizes" at bounding box center [68, 127] width 25 height 12
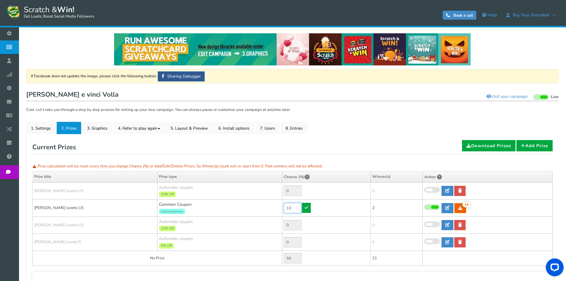
click at [287, 204] on input "10" at bounding box center [293, 207] width 18 height 10
type input "90"
click at [305, 207] on icon at bounding box center [306, 207] width 4 height 4
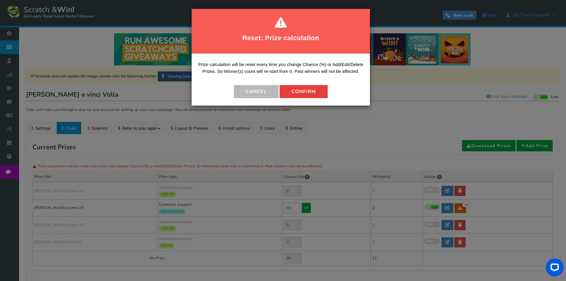
click at [302, 92] on button "Confirm" at bounding box center [303, 91] width 48 height 13
type input "10"
